Goal: Navigation & Orientation: Find specific page/section

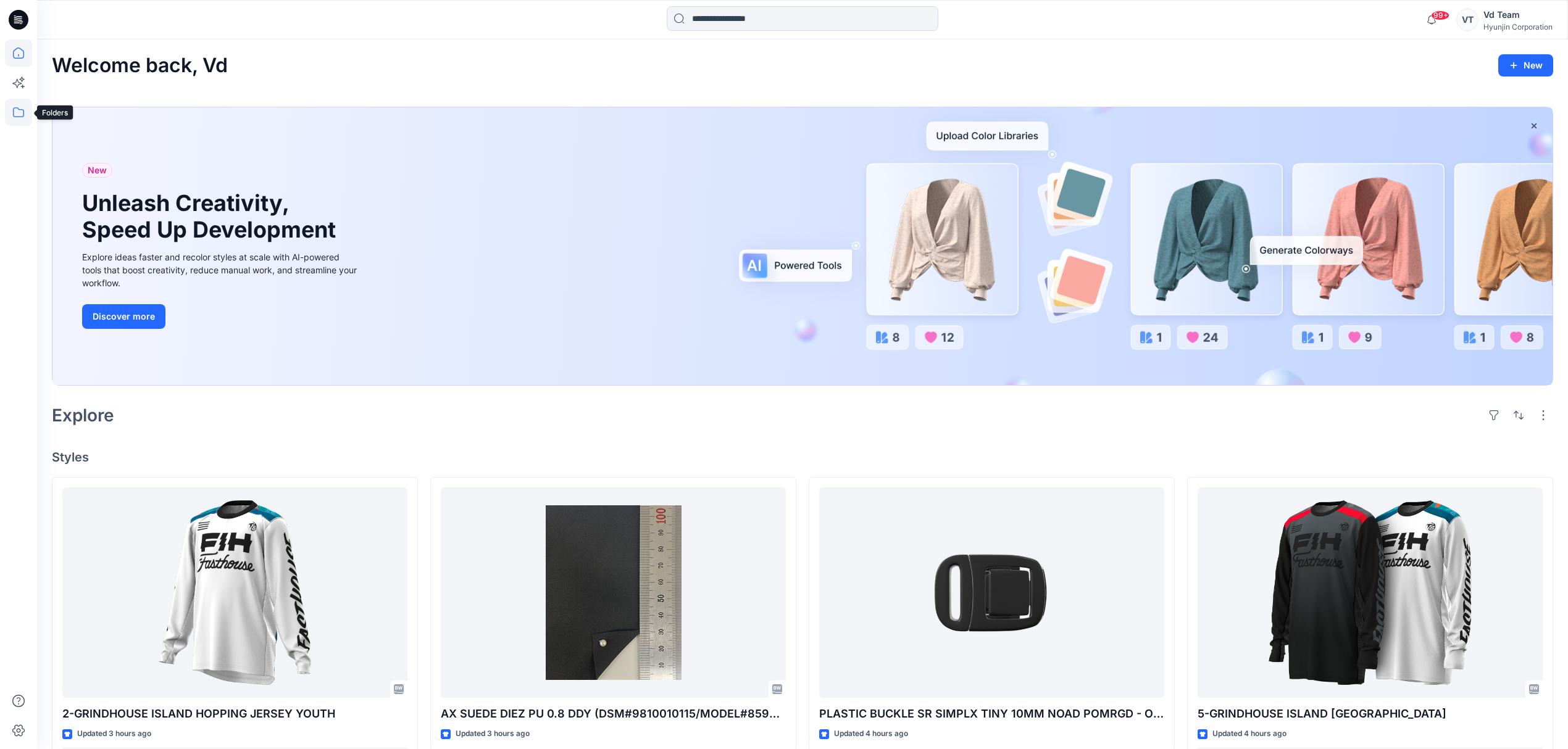
click at [27, 119] on icon at bounding box center [18, 112] width 27 height 27
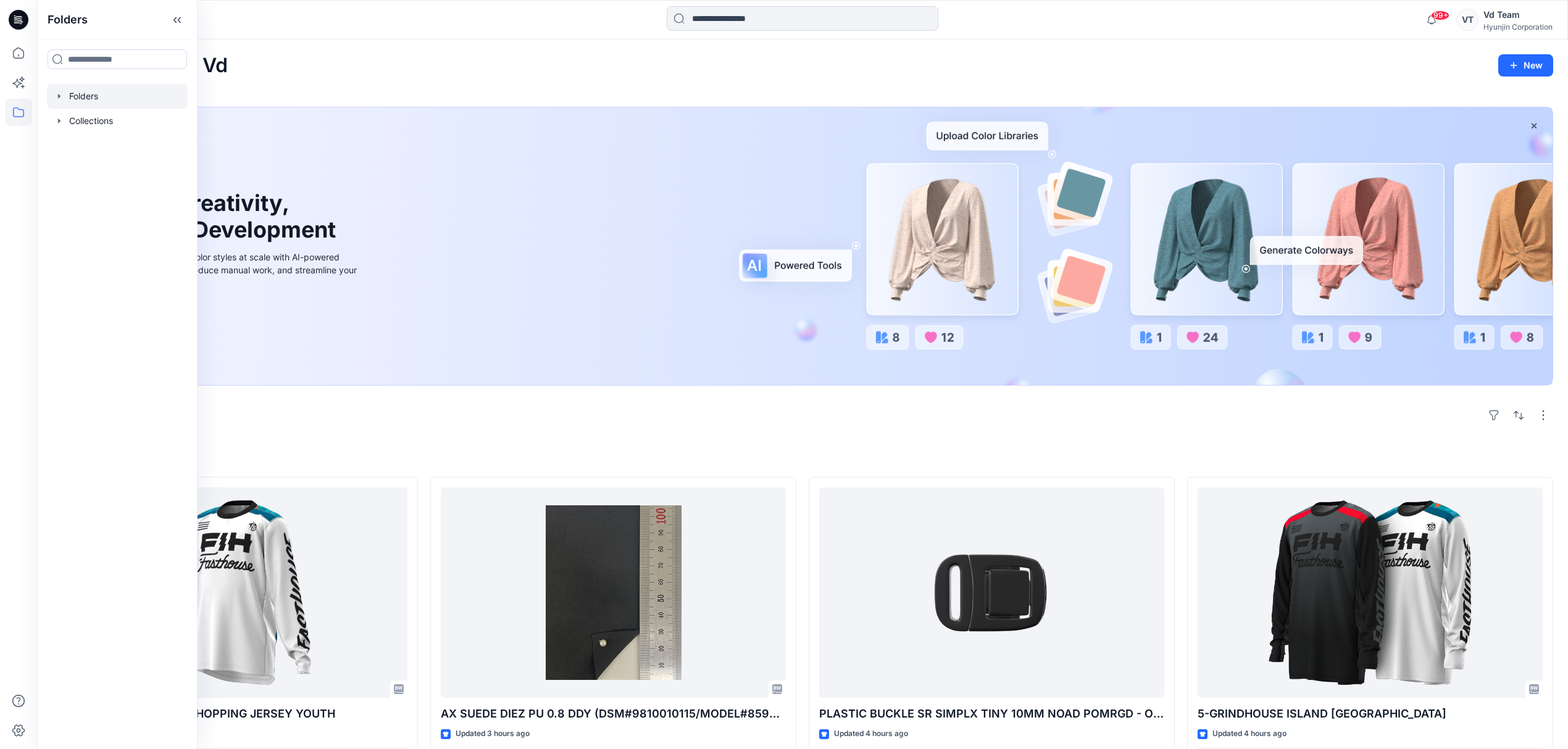
click at [92, 92] on div at bounding box center [117, 96] width 141 height 24
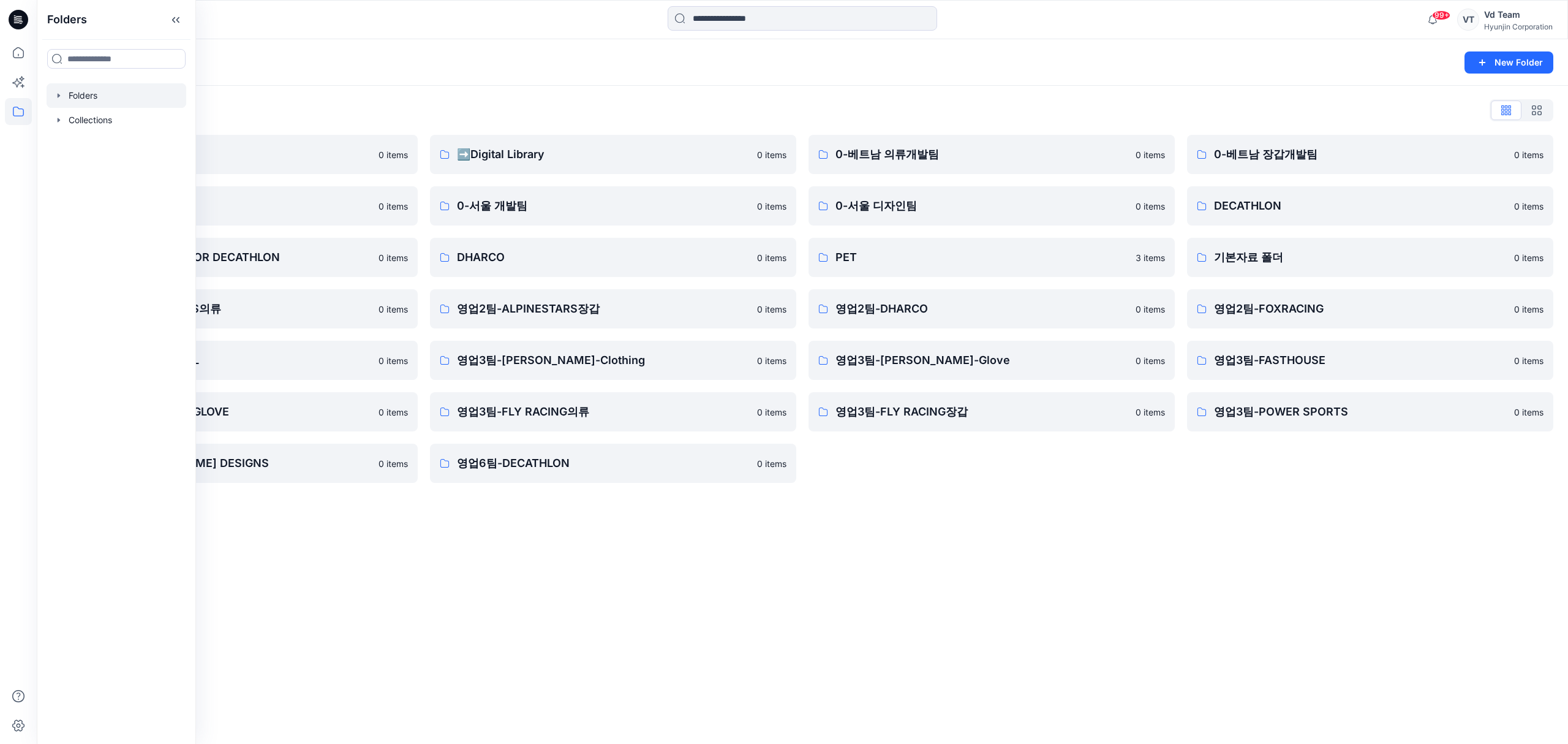
click at [768, 75] on div "Folders New Folder" at bounding box center [802, 62] width 1531 height 46
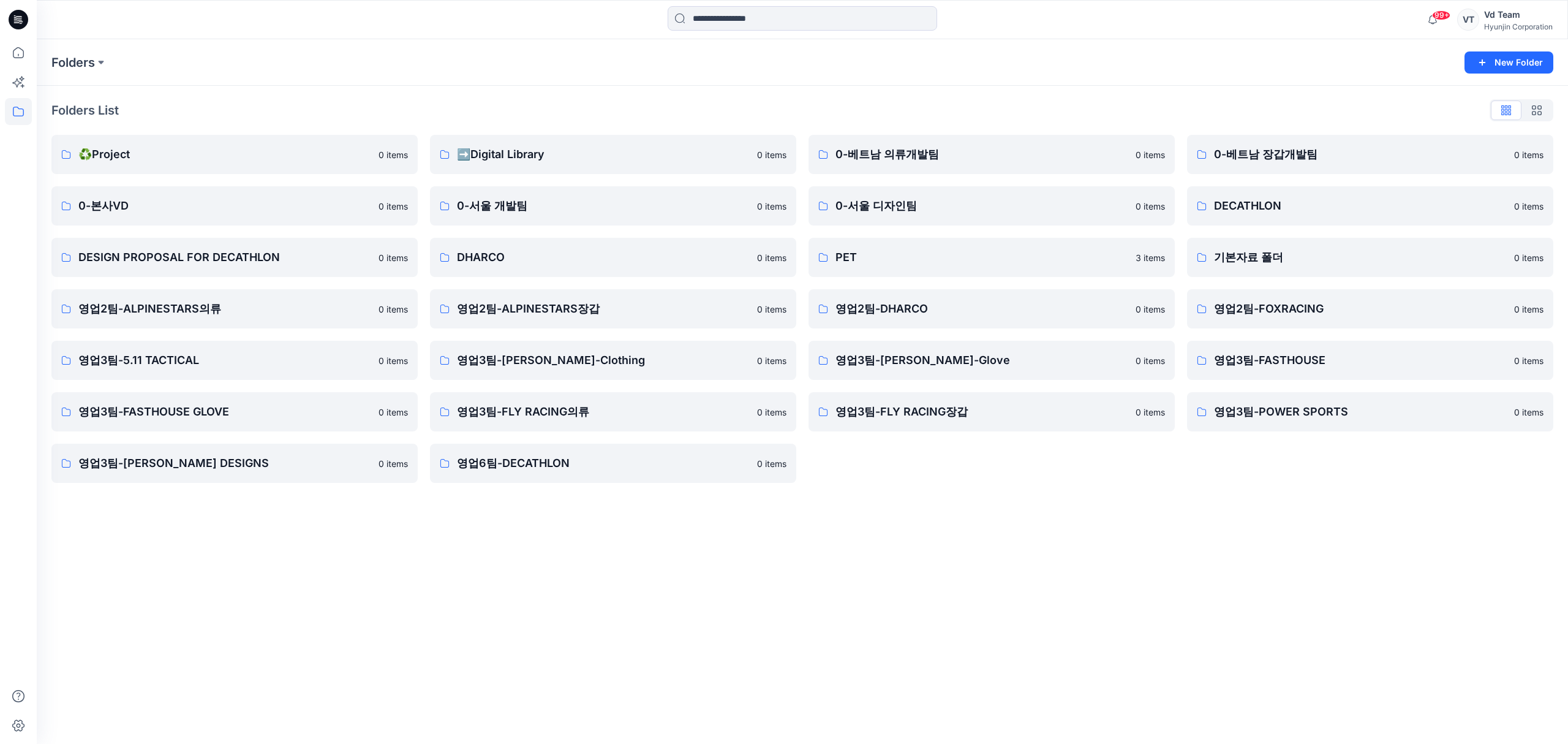
click at [1493, 19] on div "Vd Team" at bounding box center [1518, 15] width 69 height 15
click at [1425, 99] on div "VT Vd Team Hyunjin Corporation Profile Profile Settings Organization Settings S…" at bounding box center [1461, 122] width 184 height 170
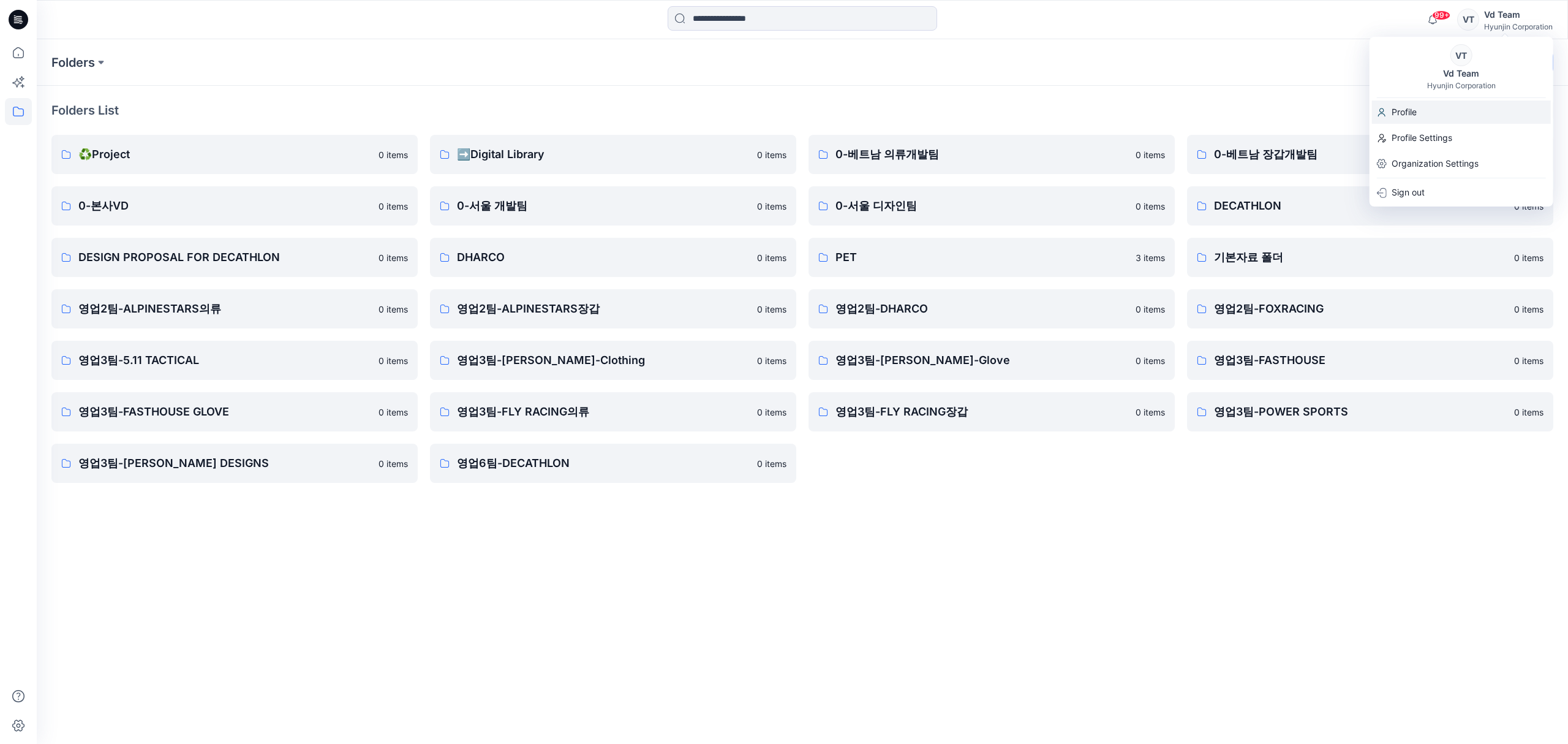
click at [1419, 110] on div "Profile" at bounding box center [1460, 111] width 179 height 23
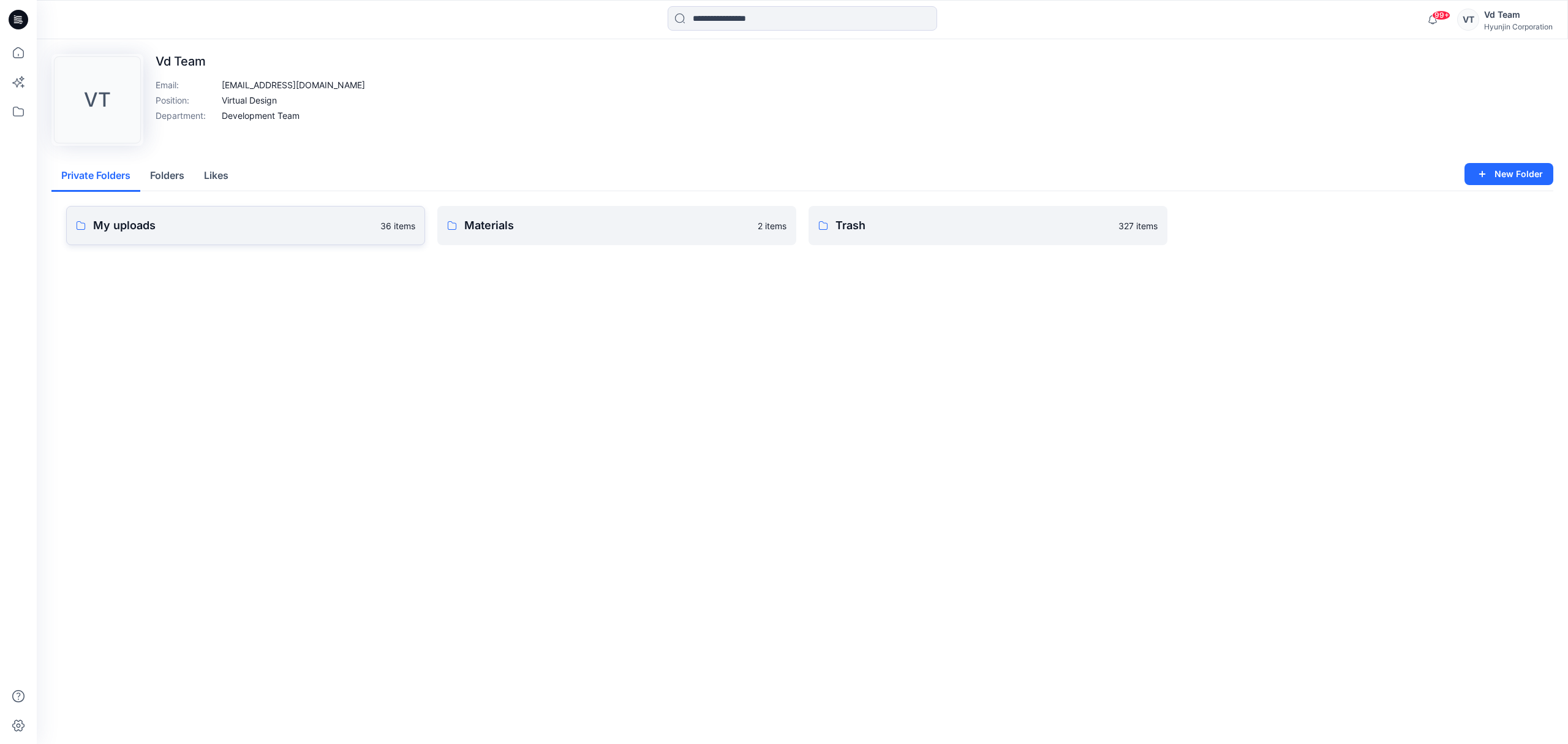
click at [167, 221] on p "My uploads" at bounding box center [233, 225] width 280 height 17
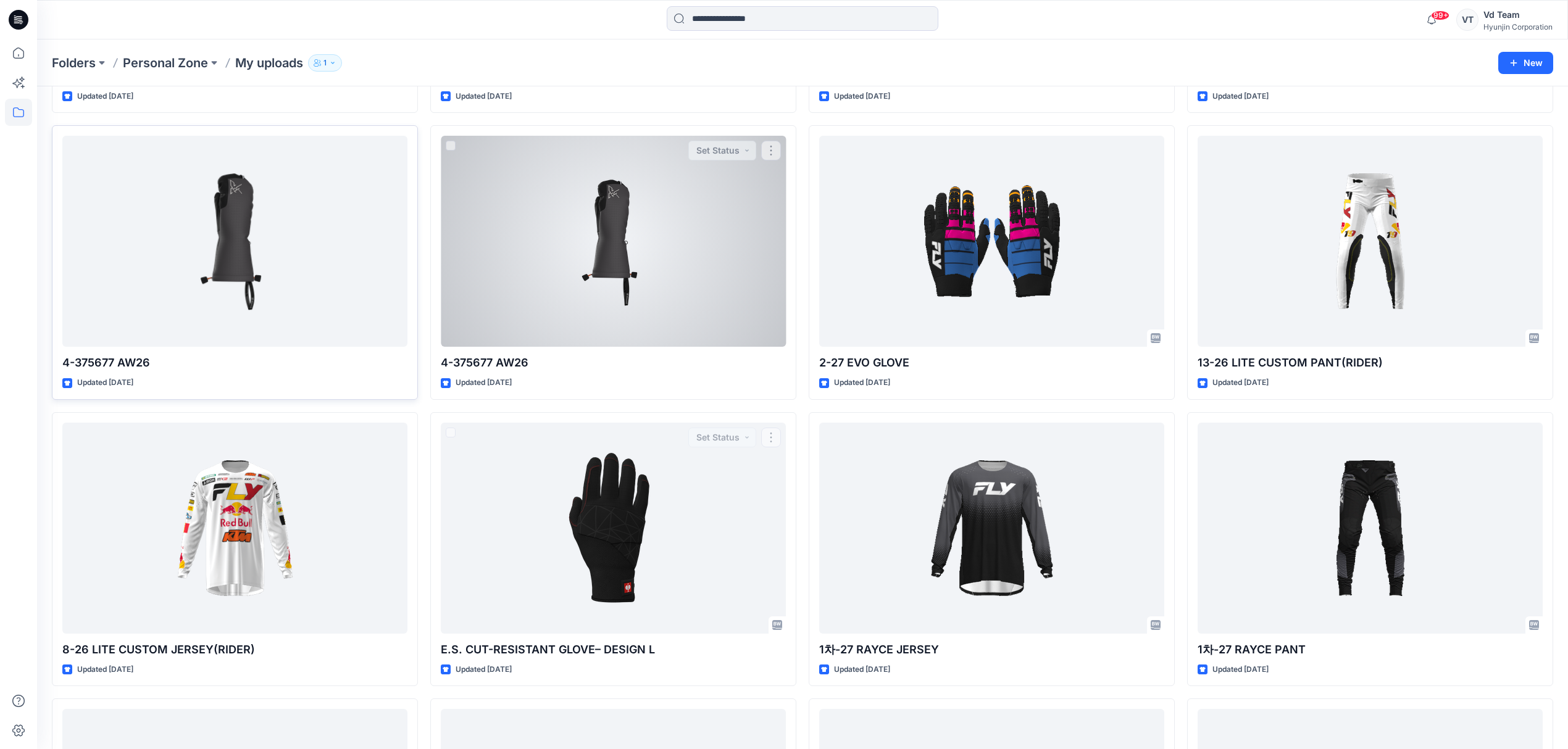
scroll to position [871, 0]
